Goal: Task Accomplishment & Management: Use online tool/utility

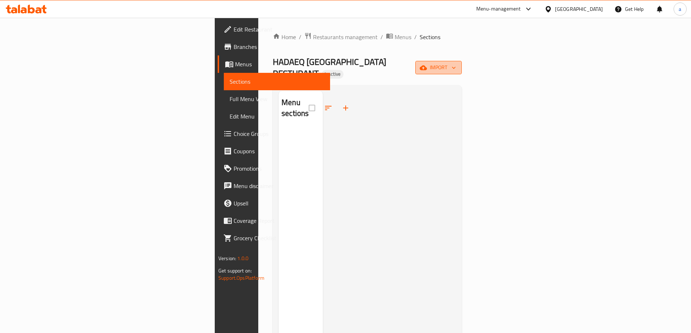
click at [456, 63] on span "import" at bounding box center [438, 67] width 35 height 9
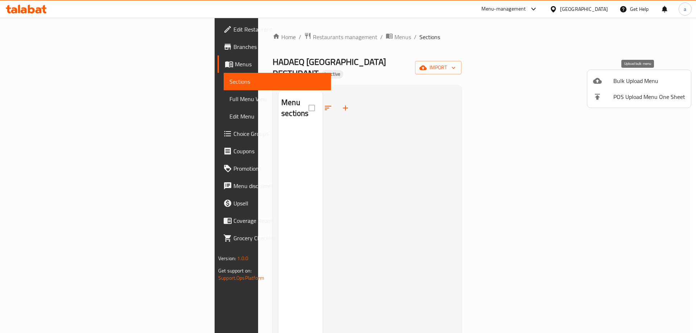
click at [607, 83] on div at bounding box center [603, 81] width 20 height 9
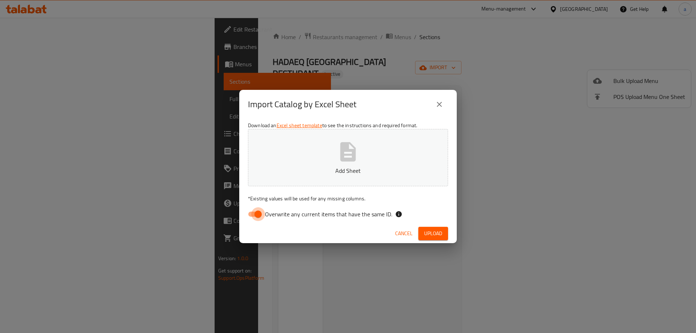
click at [261, 212] on input "Overwrite any current items that have the same ID." at bounding box center [258, 214] width 41 height 14
checkbox input "false"
click at [355, 172] on p "Add Sheet" at bounding box center [348, 170] width 178 height 9
click at [369, 161] on button "Proof.png" at bounding box center [348, 157] width 200 height 57
click at [433, 240] on button "Upload" at bounding box center [434, 233] width 30 height 13
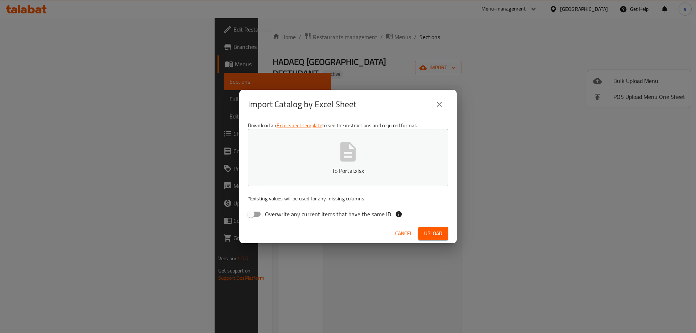
click at [423, 233] on button "Upload" at bounding box center [434, 233] width 30 height 13
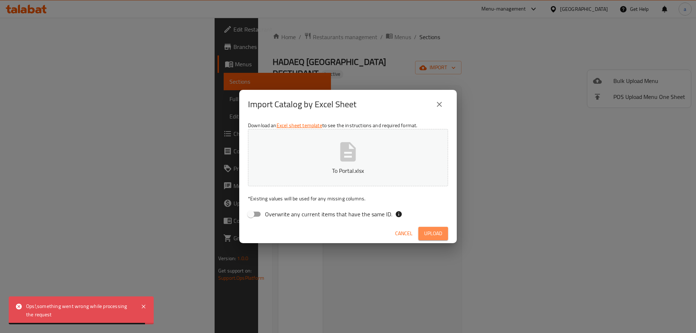
click at [430, 229] on span "Upload" at bounding box center [433, 233] width 18 height 9
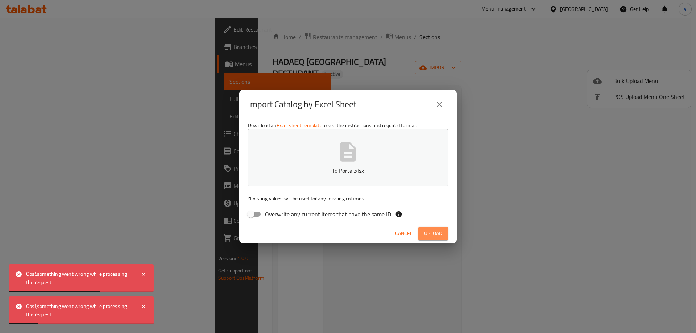
click at [438, 238] on button "Upload" at bounding box center [434, 233] width 30 height 13
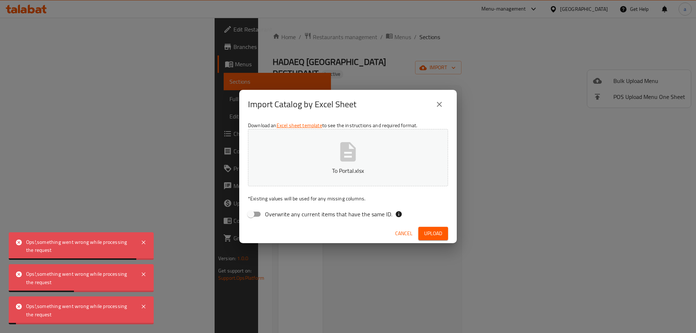
click at [437, 238] on span "Upload" at bounding box center [433, 233] width 18 height 9
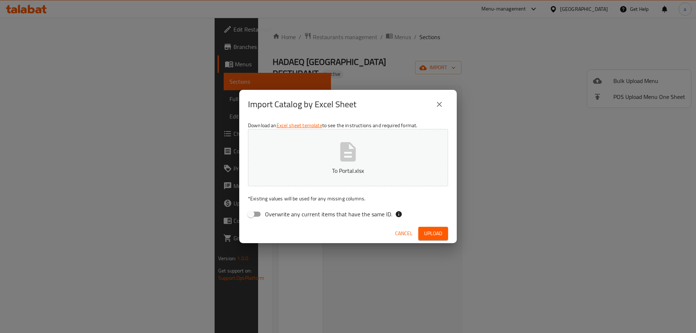
click at [399, 185] on button "To Portal.xlsx" at bounding box center [348, 157] width 200 height 57
click at [420, 229] on button "Upload" at bounding box center [434, 233] width 30 height 13
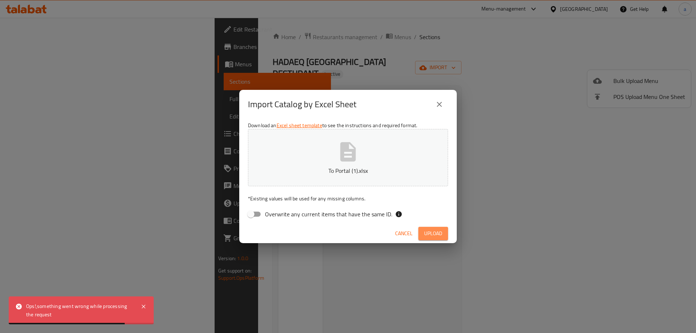
click at [428, 229] on span "Upload" at bounding box center [433, 233] width 18 height 9
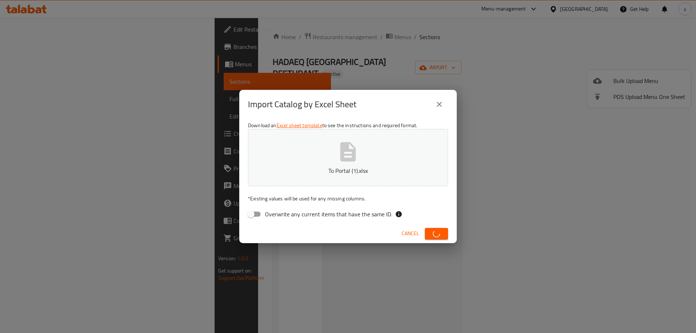
click at [437, 104] on icon "close" at bounding box center [439, 104] width 9 height 9
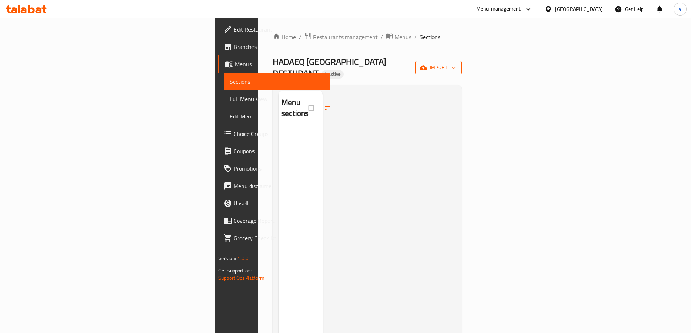
click at [427, 65] on icon "button" at bounding box center [423, 67] width 7 height 5
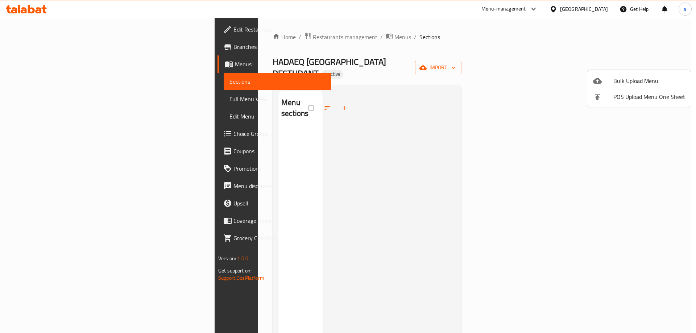
click at [602, 84] on icon at bounding box center [597, 81] width 9 height 9
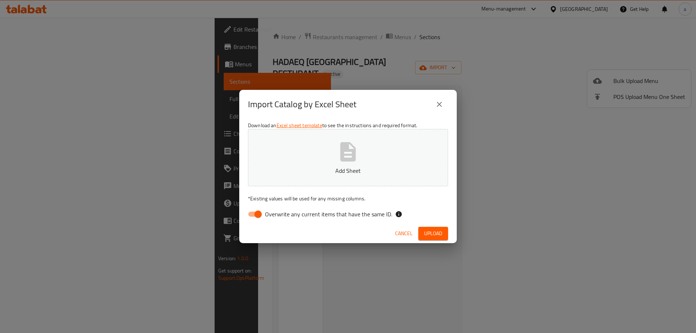
click at [321, 173] on p "Add Sheet" at bounding box center [348, 170] width 178 height 9
click at [259, 214] on input "Overwrite any current items that have the same ID." at bounding box center [258, 214] width 41 height 14
checkbox input "false"
click at [443, 234] on button "Upload" at bounding box center [434, 233] width 30 height 13
